Goal: Information Seeking & Learning: Learn about a topic

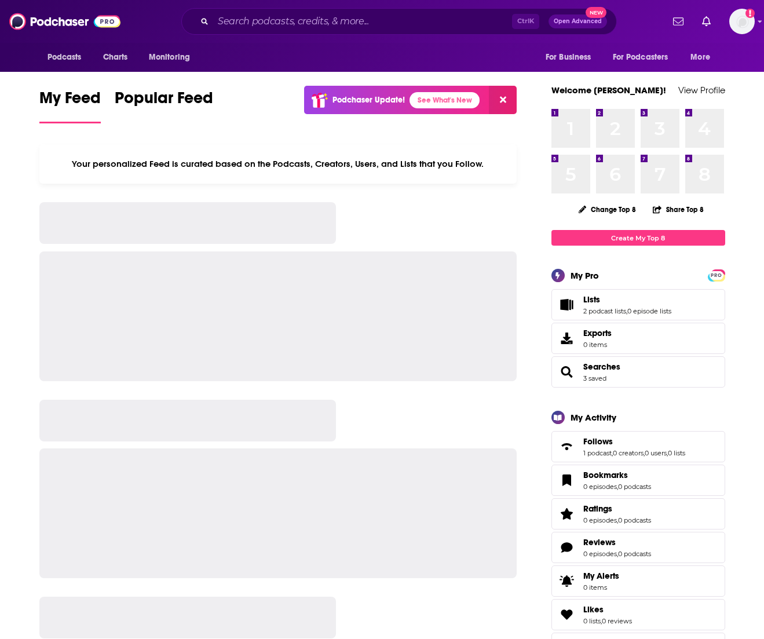
click at [387, 23] on input "Search podcasts, credits, & more..." at bounding box center [362, 21] width 299 height 19
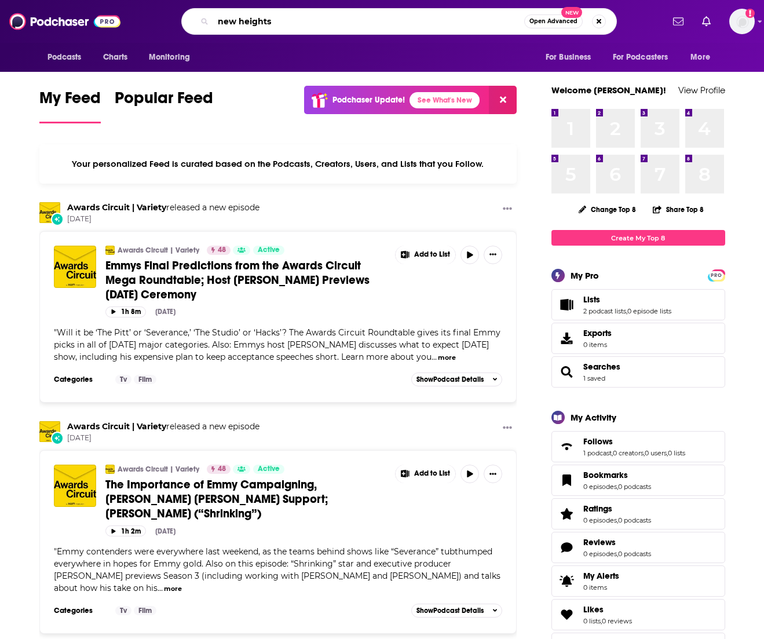
type input "new heights"
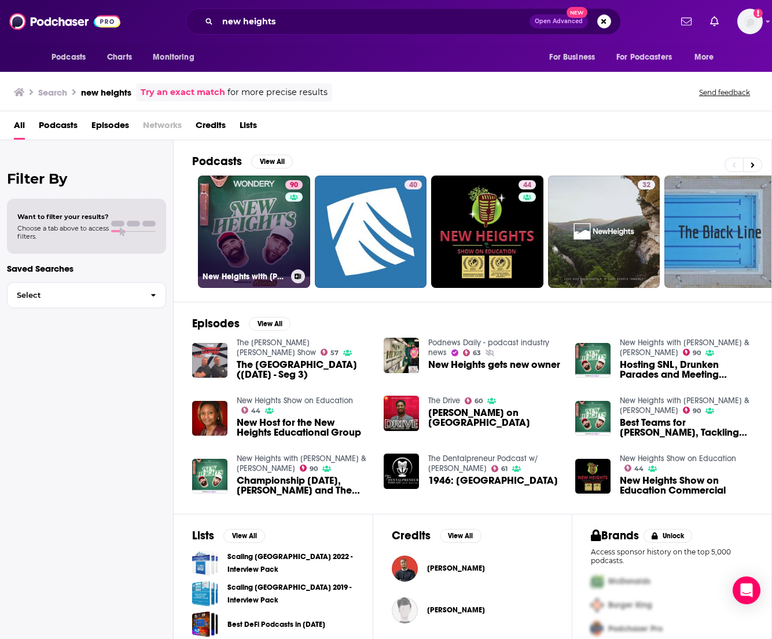
click at [230, 189] on link "90 [GEOGRAPHIC_DATA] with [PERSON_NAME] & [PERSON_NAME]" at bounding box center [254, 231] width 112 height 112
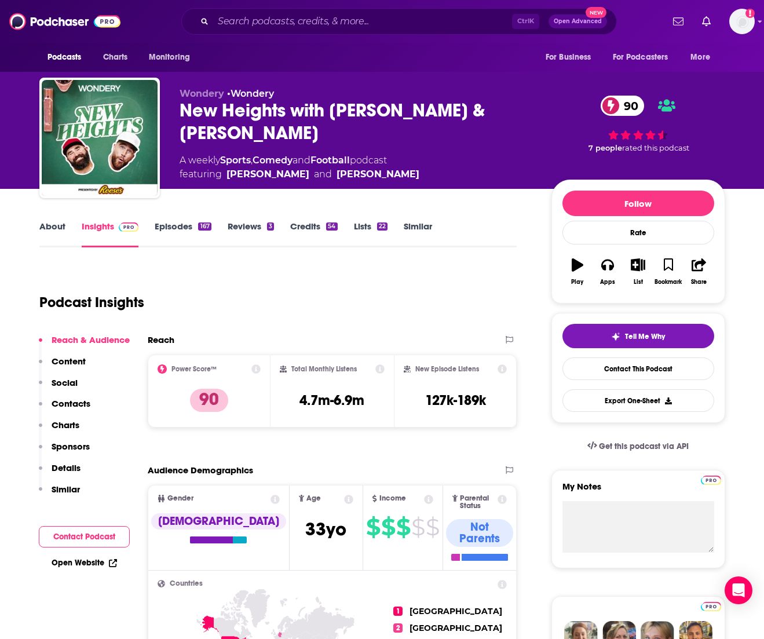
click at [177, 225] on link "Episodes 167" at bounding box center [183, 234] width 56 height 27
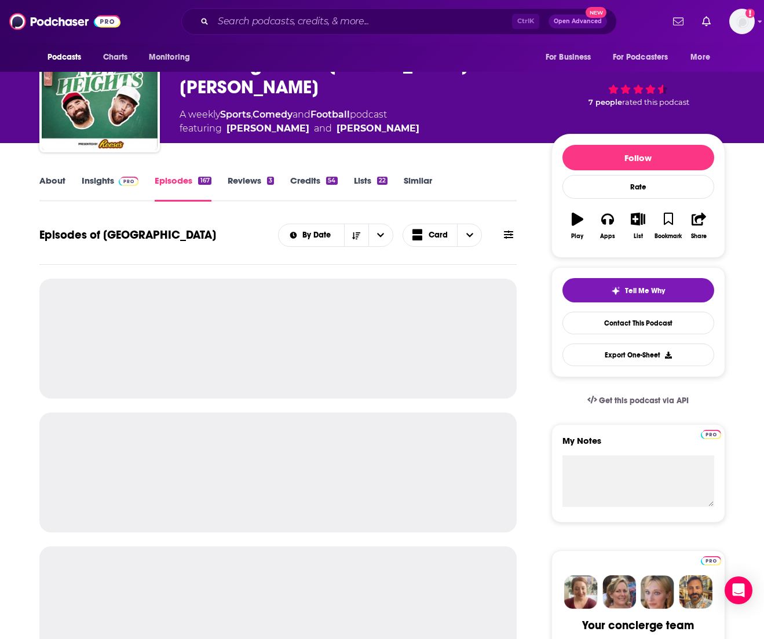
scroll to position [58, 0]
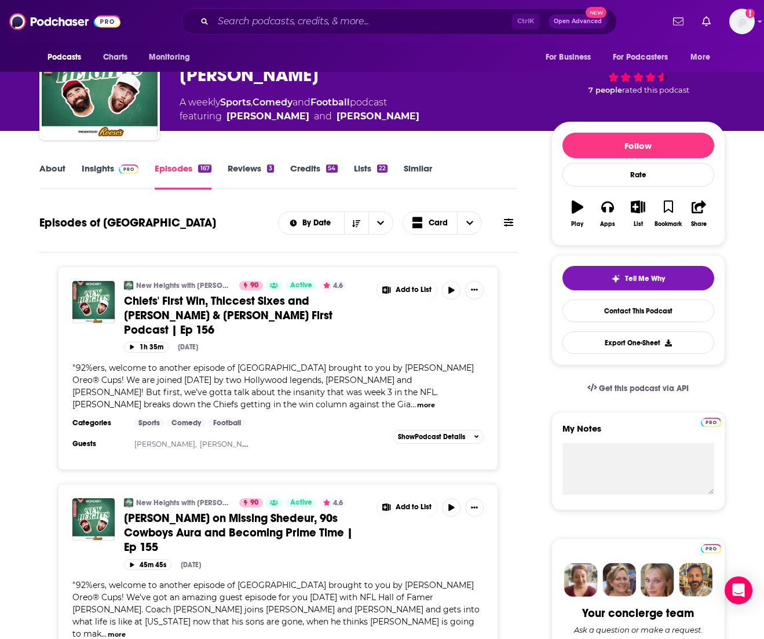
click at [250, 167] on link "Reviews 3" at bounding box center [251, 176] width 46 height 27
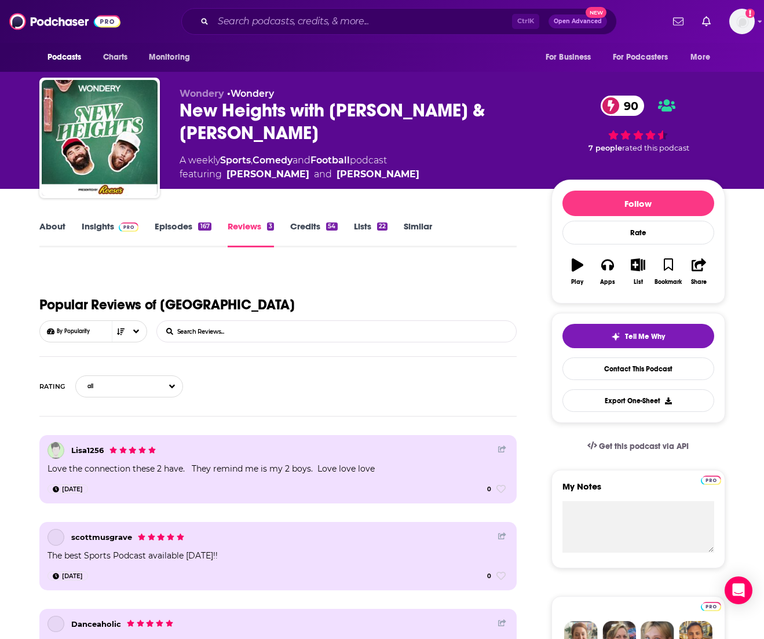
click at [333, 228] on div "54" at bounding box center [331, 226] width 11 height 8
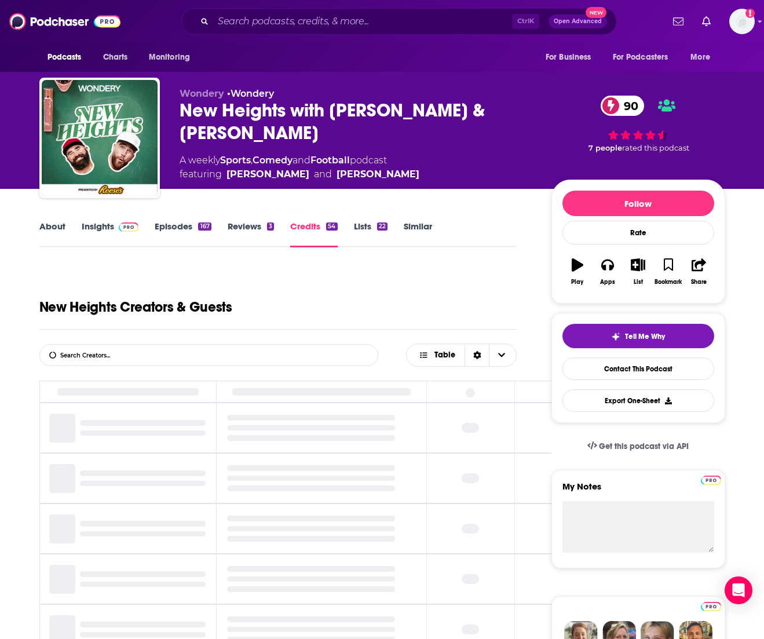
click at [89, 228] on link "Insights" at bounding box center [110, 234] width 57 height 27
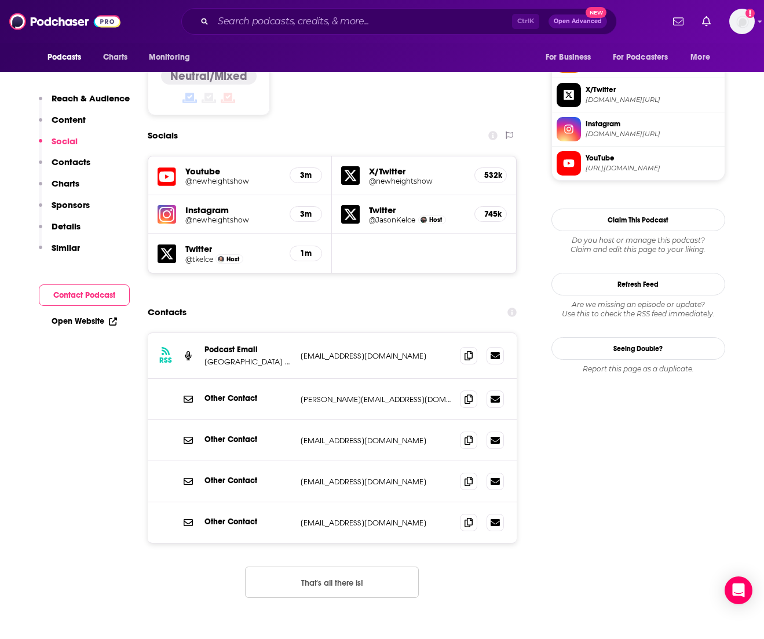
scroll to position [984, 0]
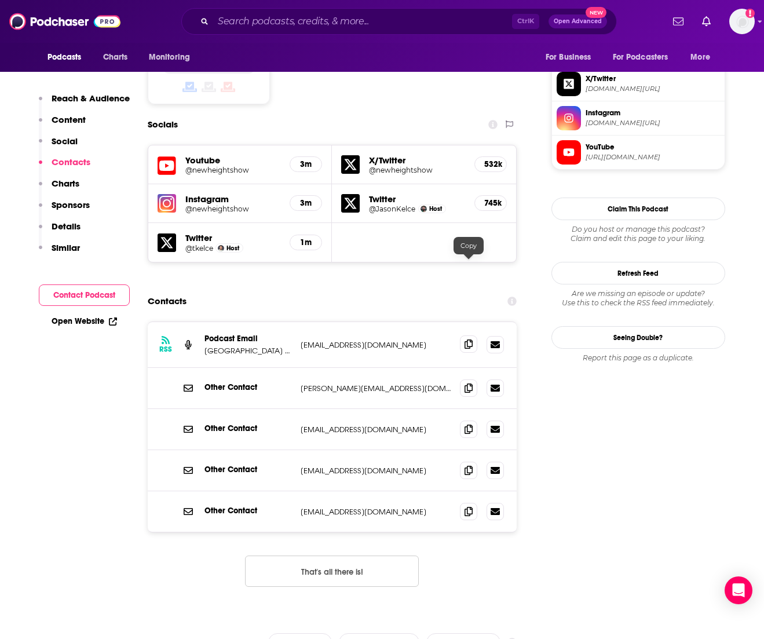
click at [463, 335] on span at bounding box center [468, 343] width 17 height 17
drag, startPoint x: 357, startPoint y: 296, endPoint x: 416, endPoint y: 296, distance: 58.5
click at [357, 368] on div "Other Contact [PERSON_NAME][EMAIL_ADDRESS][DOMAIN_NAME] [PERSON_NAME][EMAIL_ADD…" at bounding box center [332, 388] width 369 height 41
click at [472, 383] on icon at bounding box center [468, 387] width 8 height 9
click at [395, 409] on div "Other Contact [EMAIL_ADDRESS][DOMAIN_NAME] [EMAIL_ADDRESS][DOMAIN_NAME]" at bounding box center [332, 429] width 369 height 41
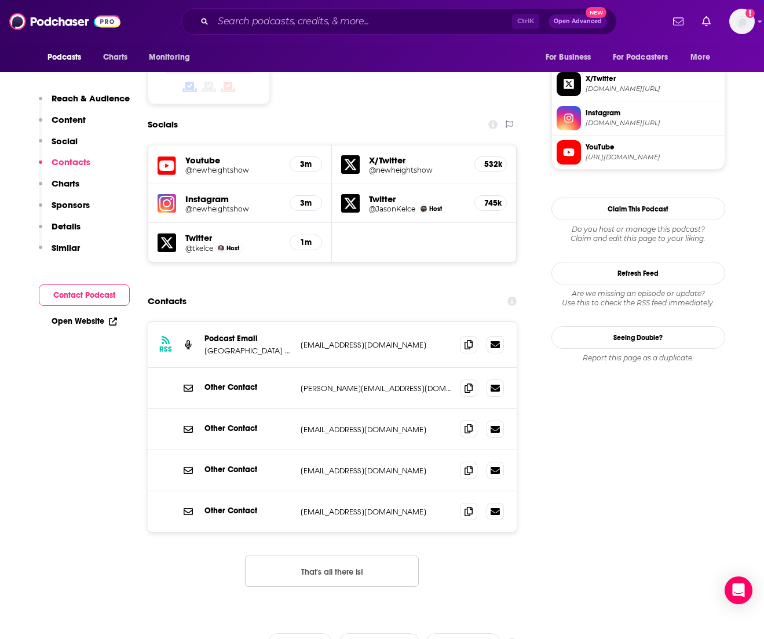
click at [468, 420] on span at bounding box center [468, 428] width 17 height 17
click at [173, 450] on div "Other Contact [EMAIL_ADDRESS][DOMAIN_NAME] [EMAIL_ADDRESS][DOMAIN_NAME]" at bounding box center [332, 470] width 369 height 41
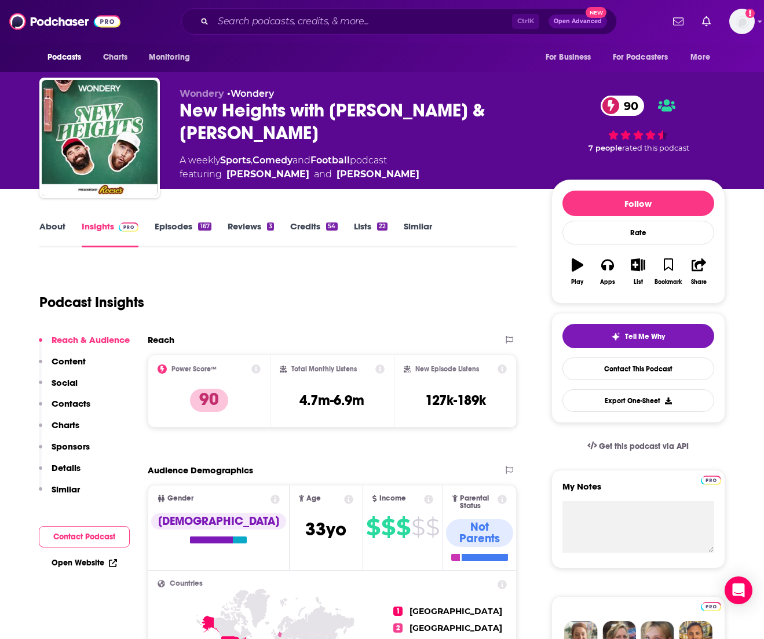
scroll to position [0, 0]
click at [225, 243] on div "Episodes 167" at bounding box center [191, 234] width 72 height 27
click at [192, 231] on link "Episodes 167" at bounding box center [183, 234] width 56 height 27
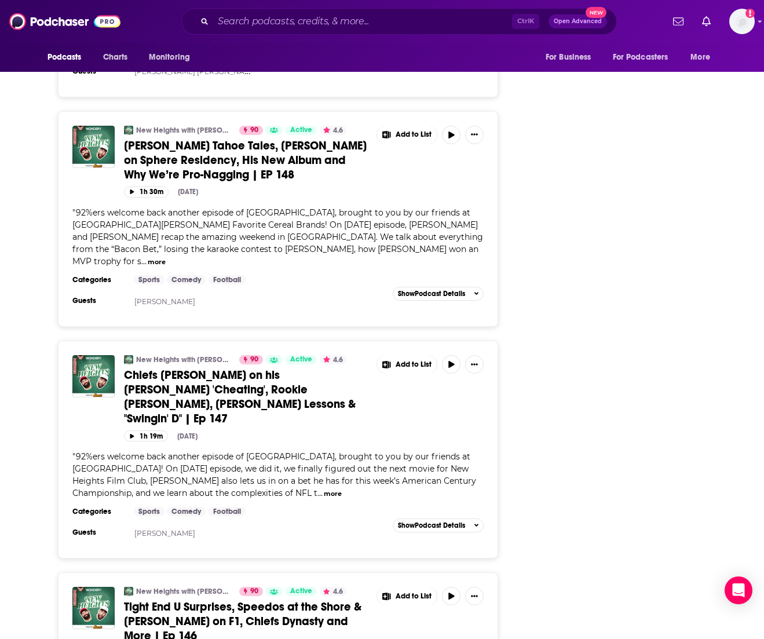
scroll to position [2316, 0]
